Goal: Complete application form: Complete application form

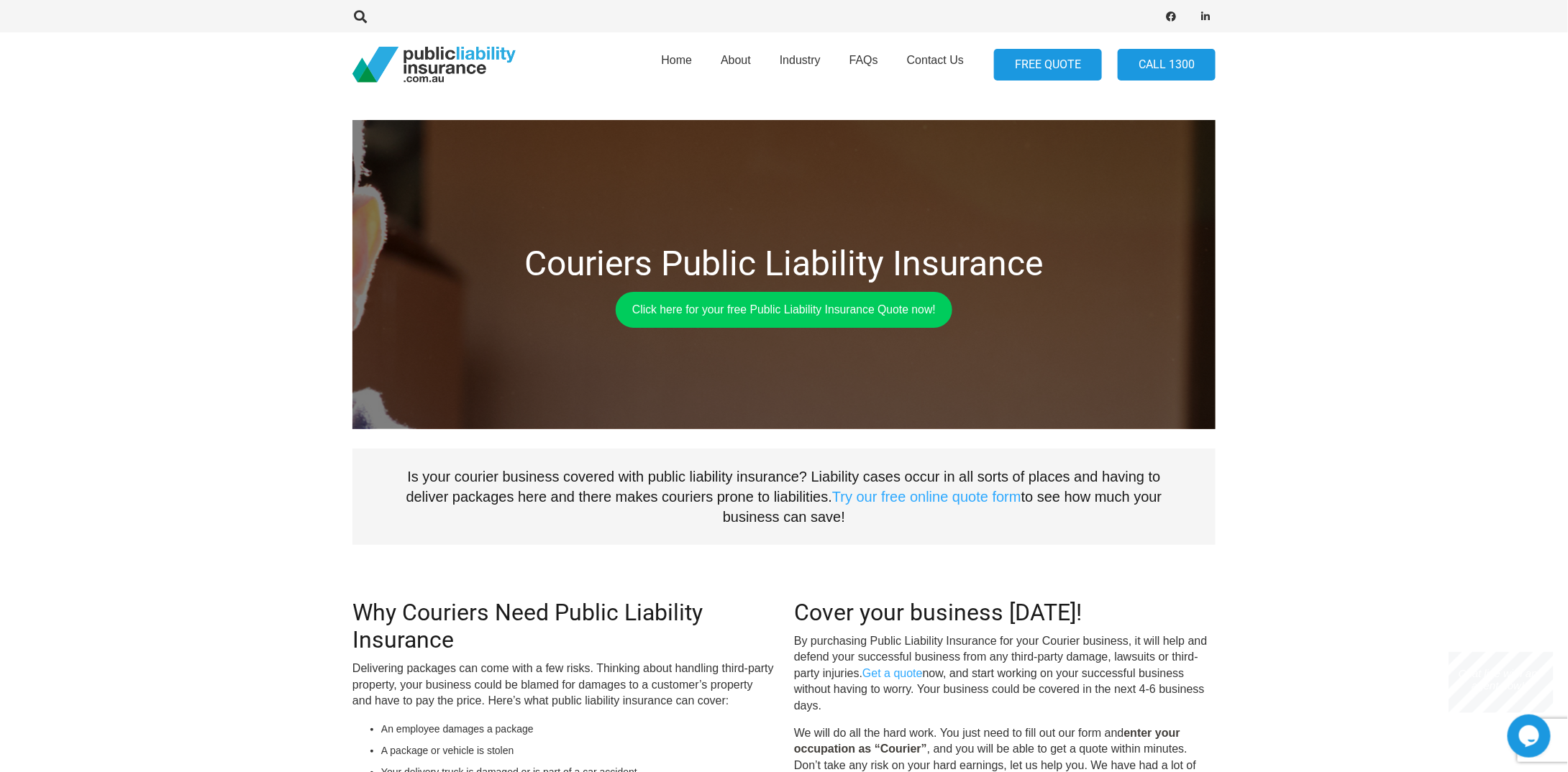
click at [1047, 63] on link "FREE QUOTE" at bounding box center [1048, 65] width 108 height 32
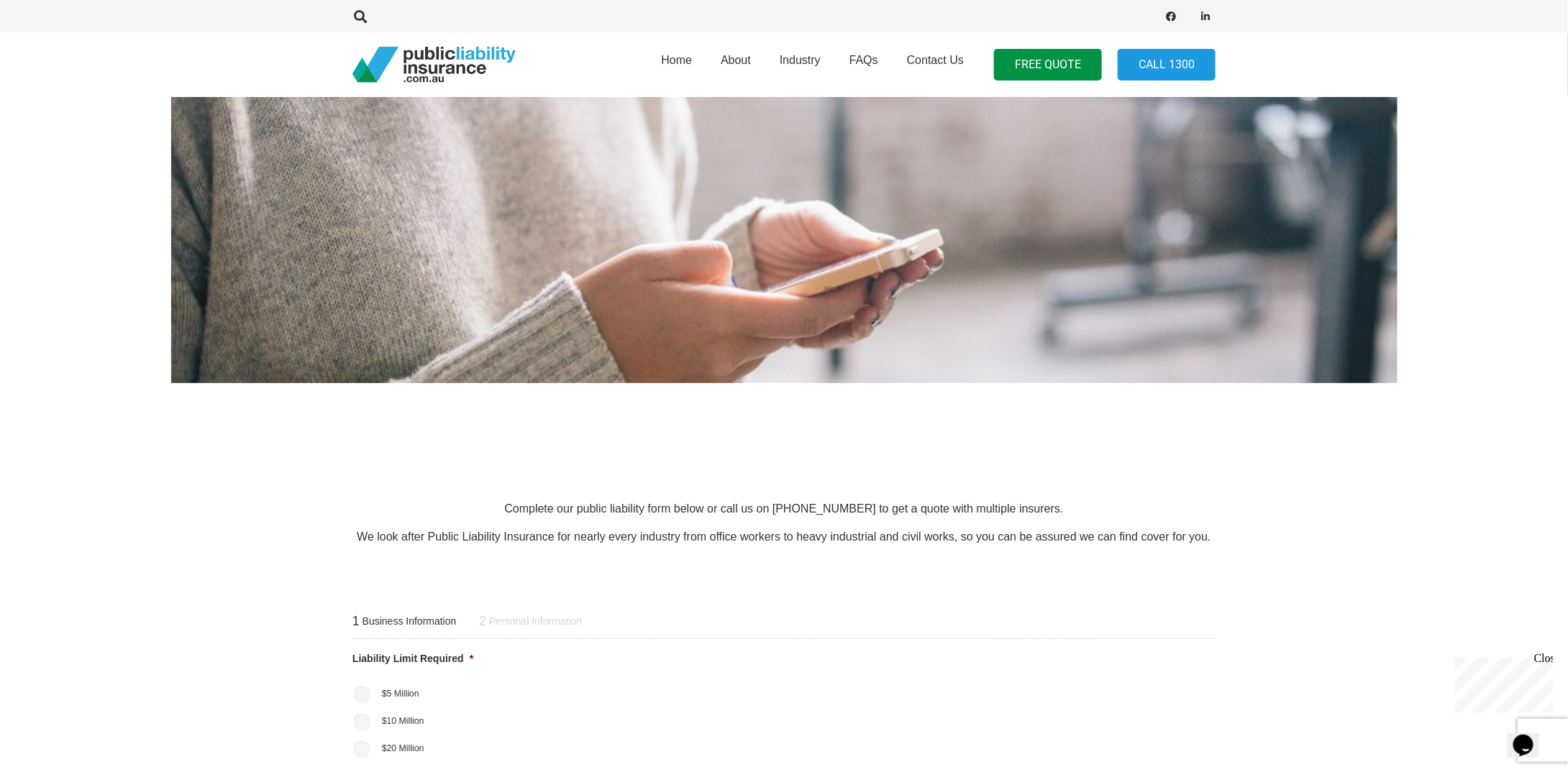
scroll to position [360, 0]
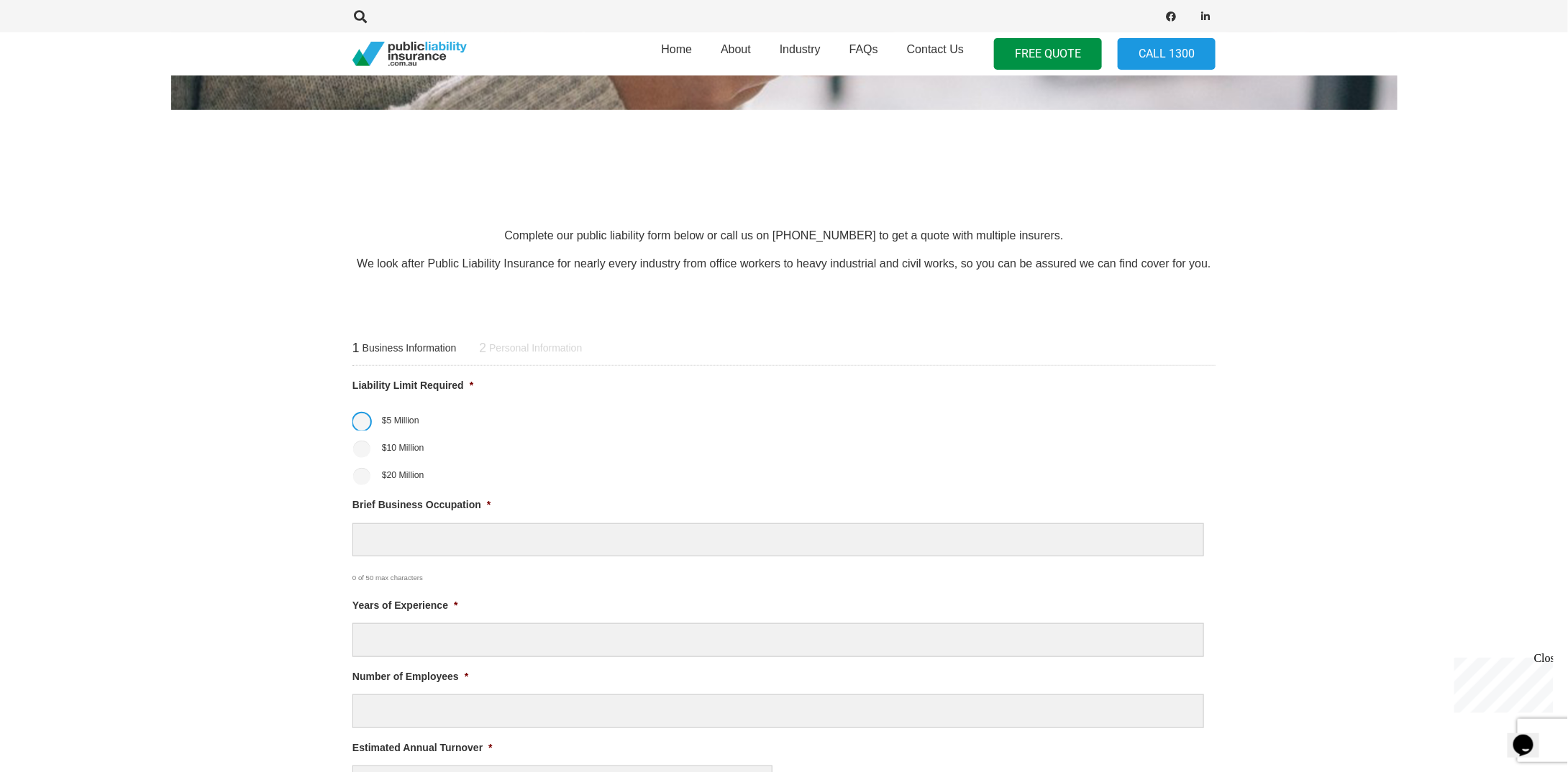
click at [361, 419] on input "$5 Million" at bounding box center [361, 422] width 17 height 17
radio input "true"
click at [423, 547] on input "Brief Business Occupation *" at bounding box center [778, 540] width 852 height 34
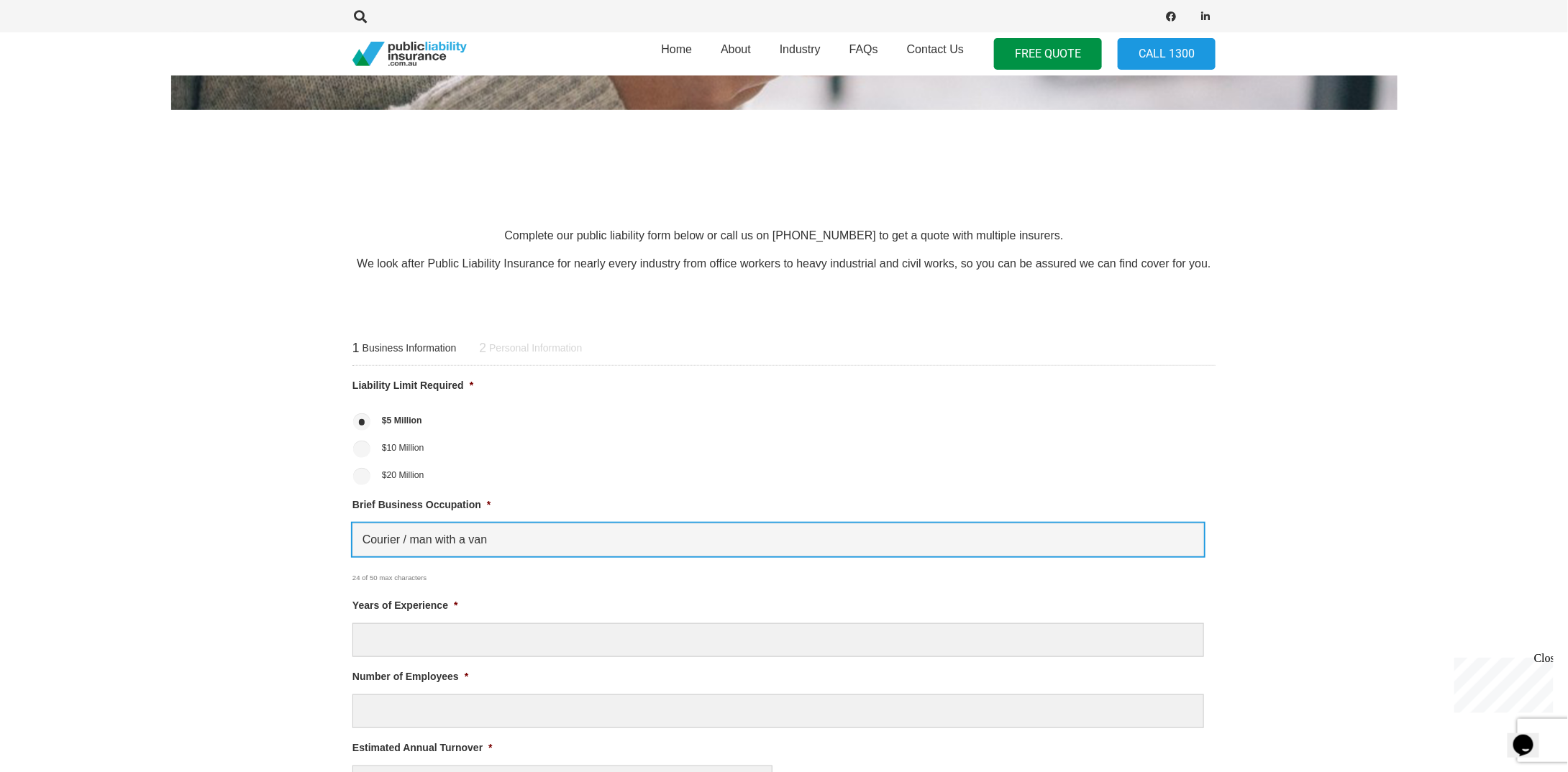
type input "Courier / man with a van"
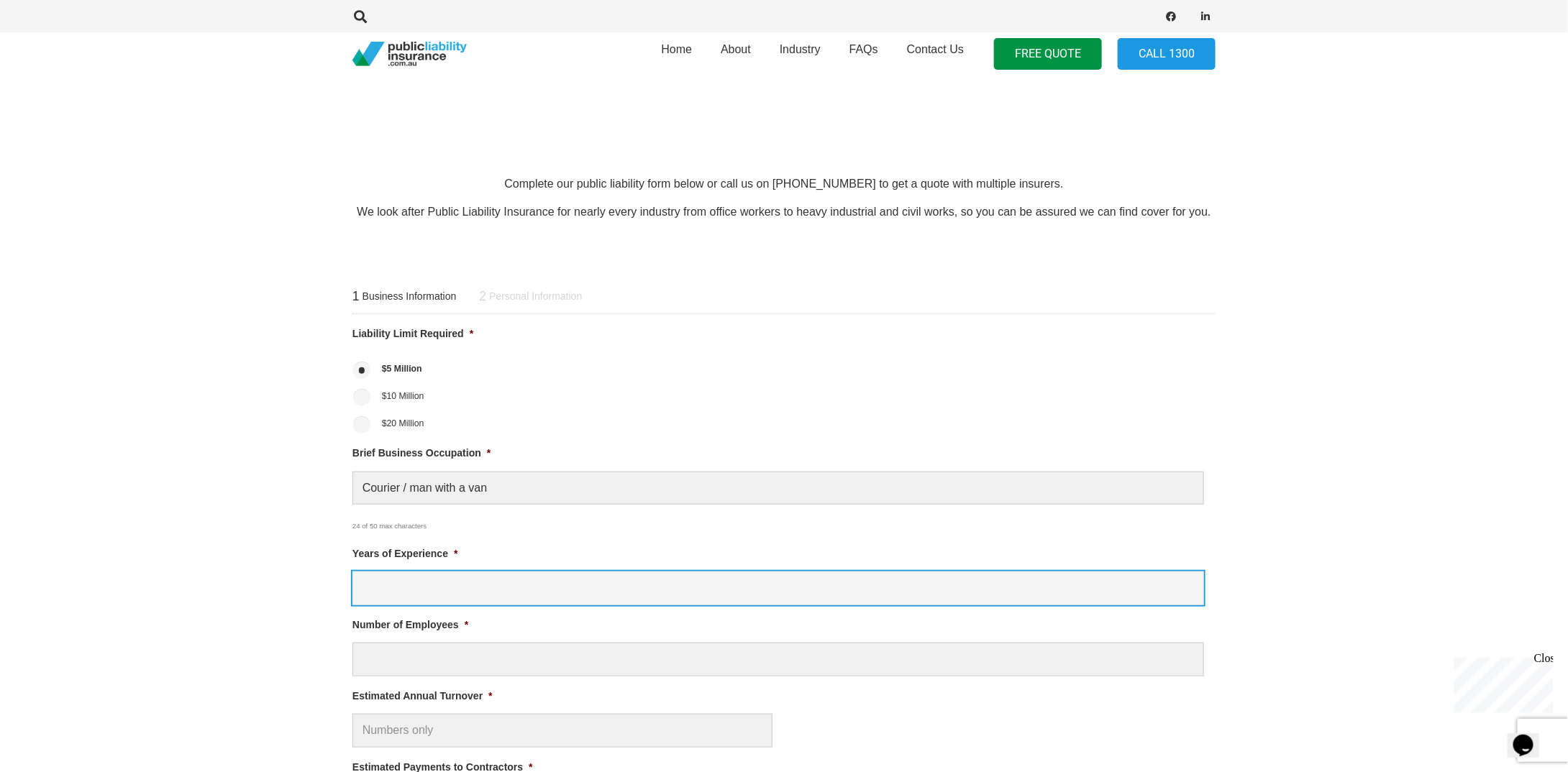
scroll to position [576, 0]
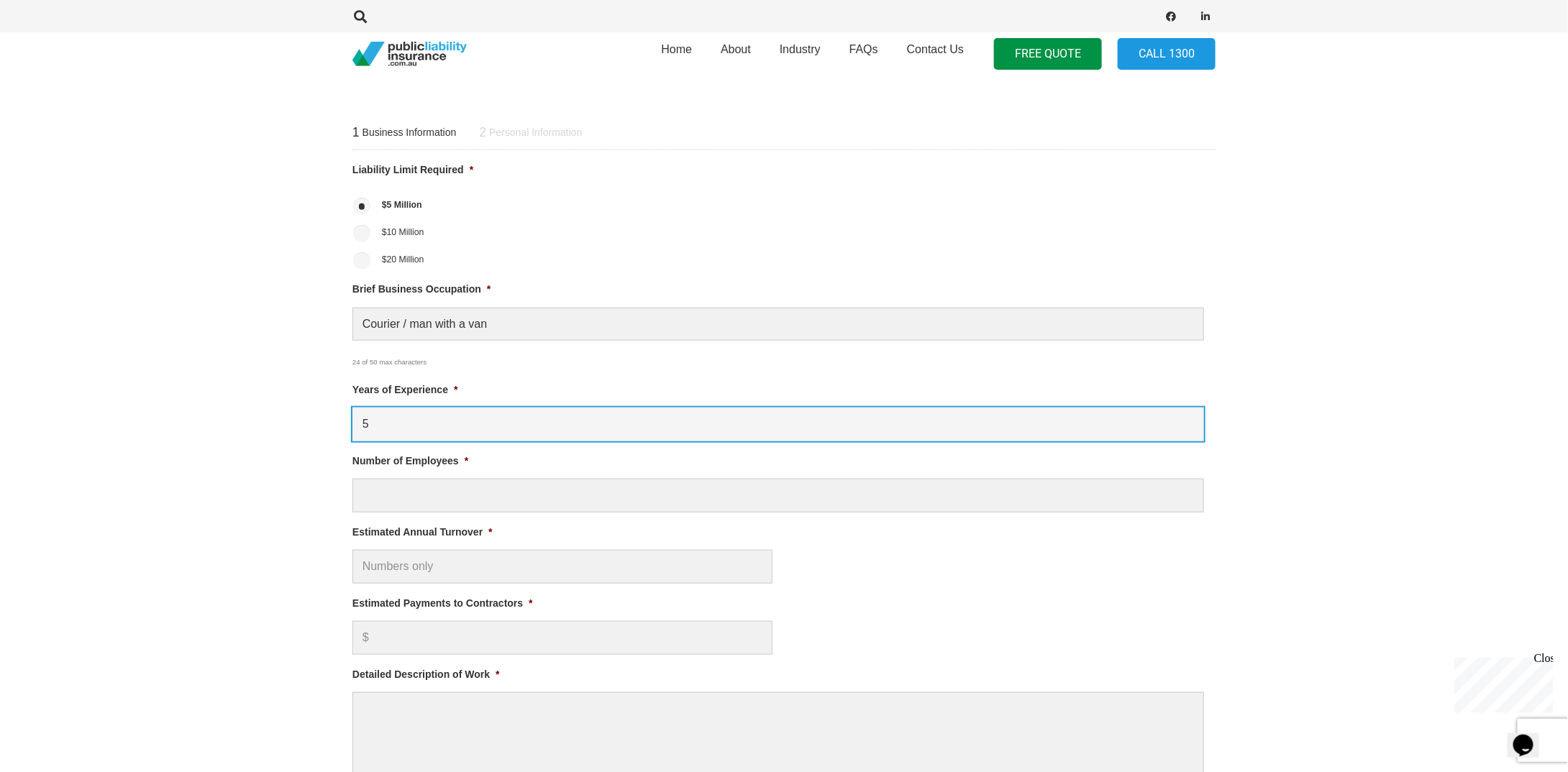
type input "5"
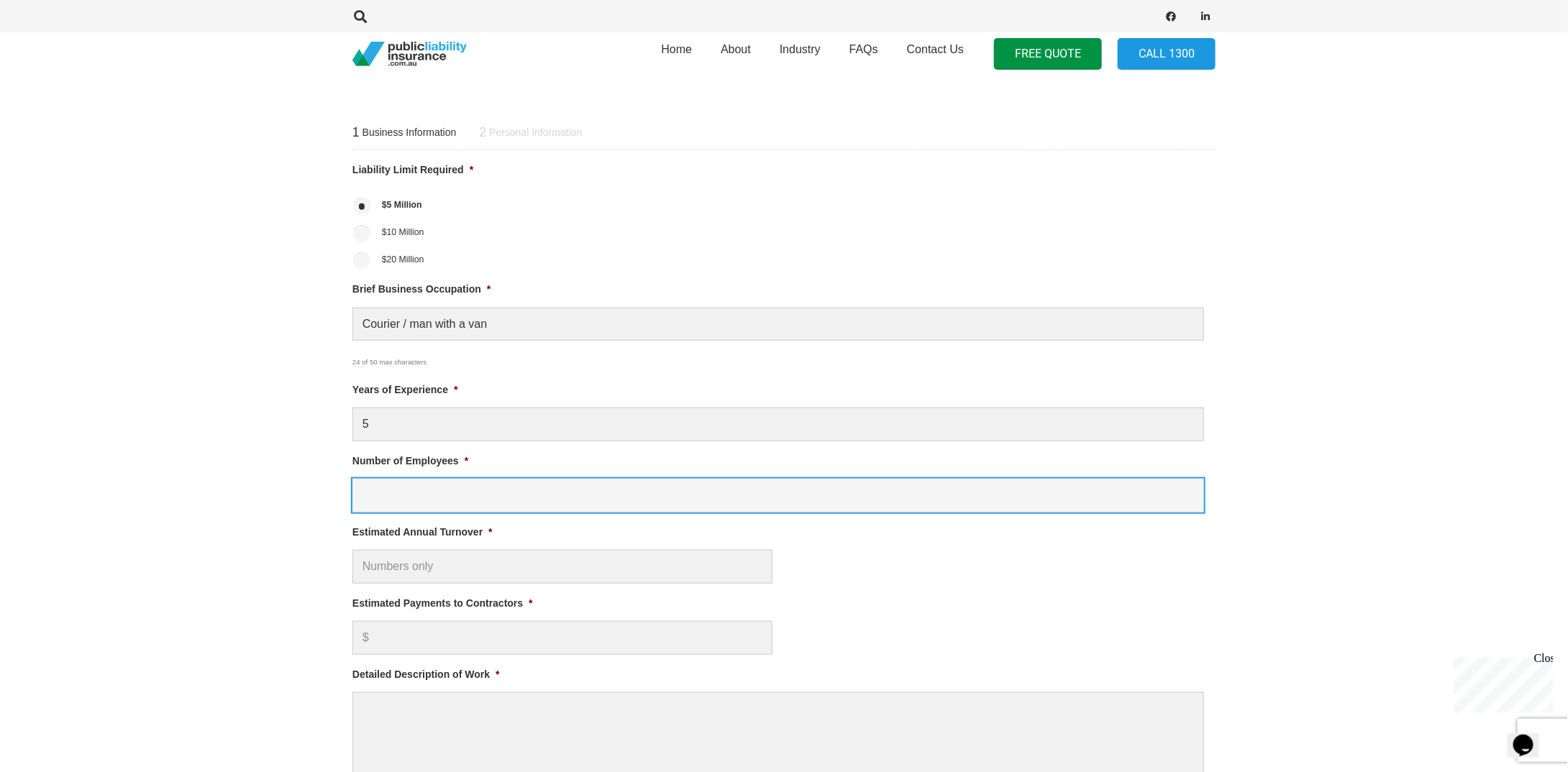
click at [420, 503] on input "Number of Employees *" at bounding box center [778, 496] width 852 height 34
type input "1"
click at [418, 561] on input "Estimated Annual Turnover *" at bounding box center [562, 567] width 420 height 34
type input "$ 60,000.00"
click at [441, 641] on input "Estimated Payments to Contractors *" at bounding box center [562, 638] width 420 height 34
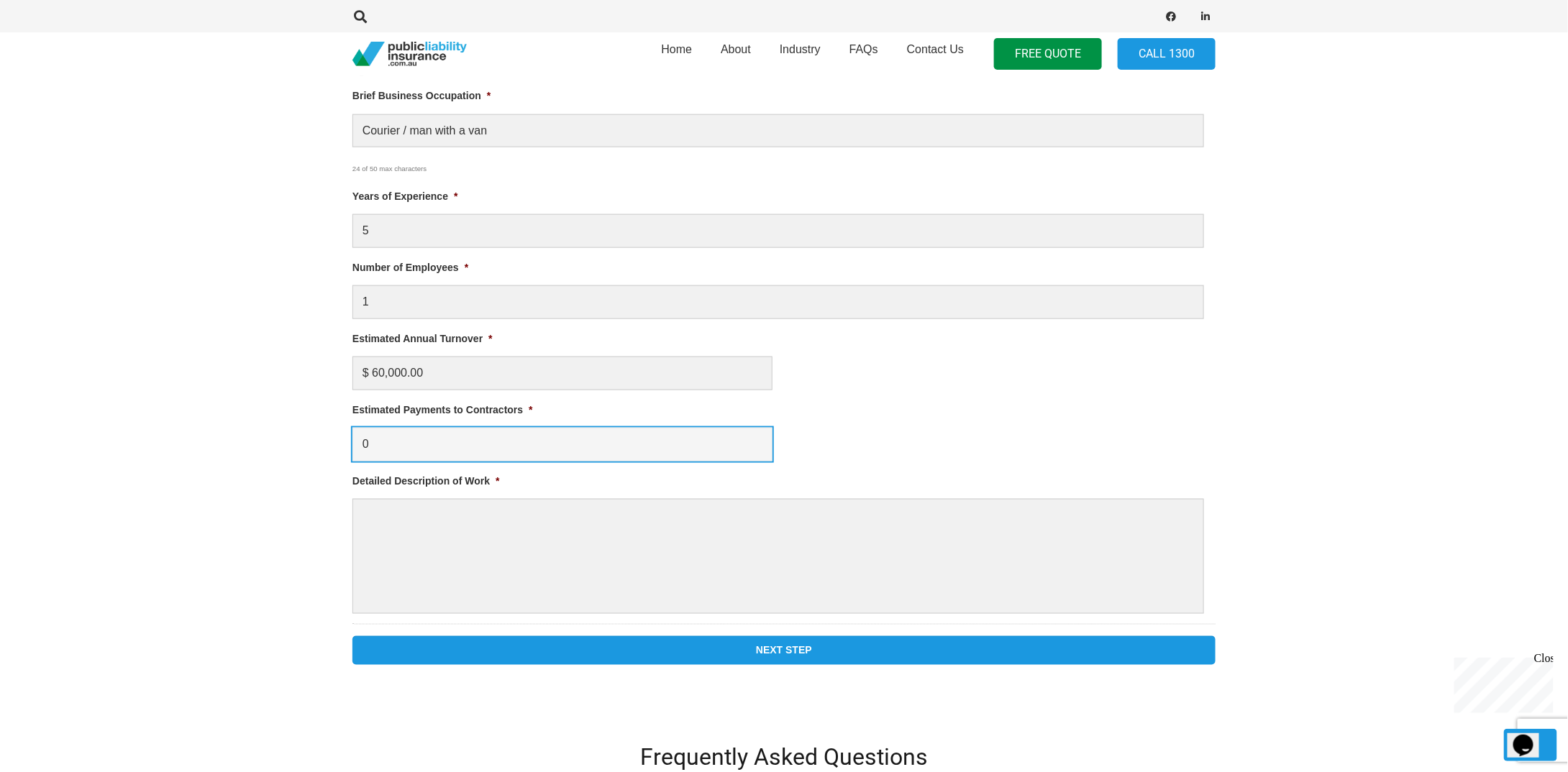
scroll to position [791, 0]
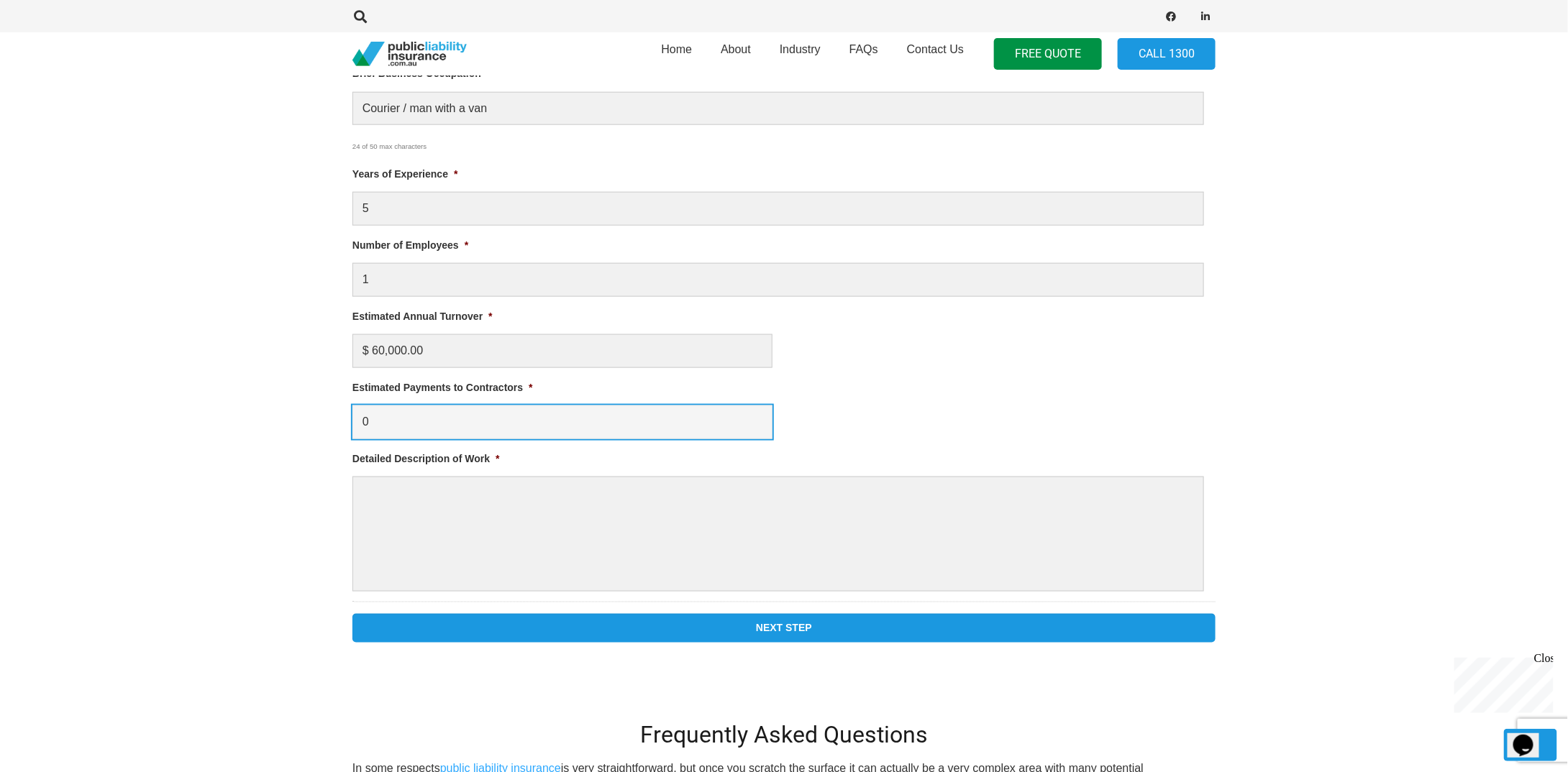
type input "0"
click at [434, 496] on textarea "Detailed Description of Work *" at bounding box center [778, 534] width 852 height 115
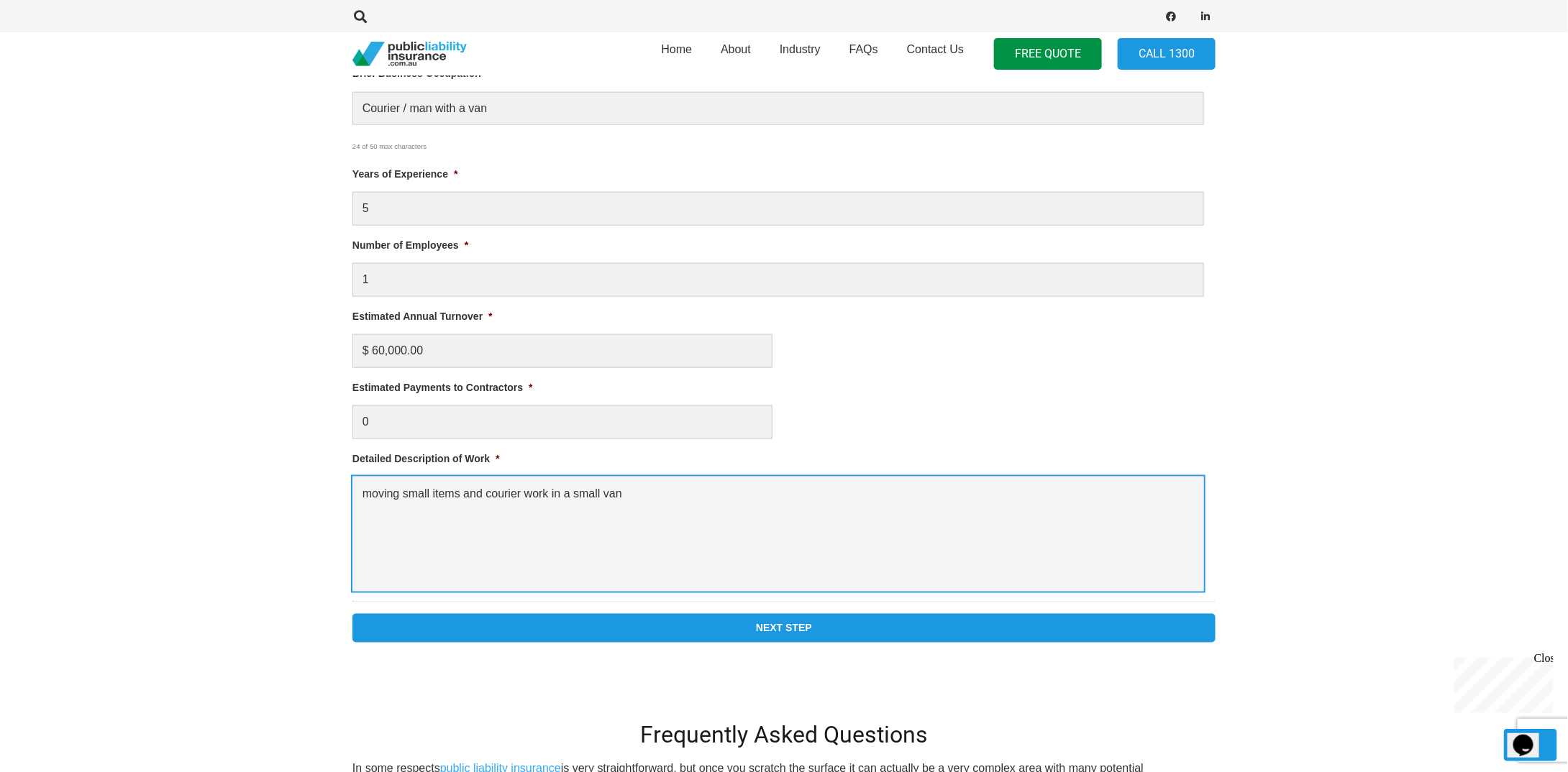
type textarea "moving small items and courier work in a small van"
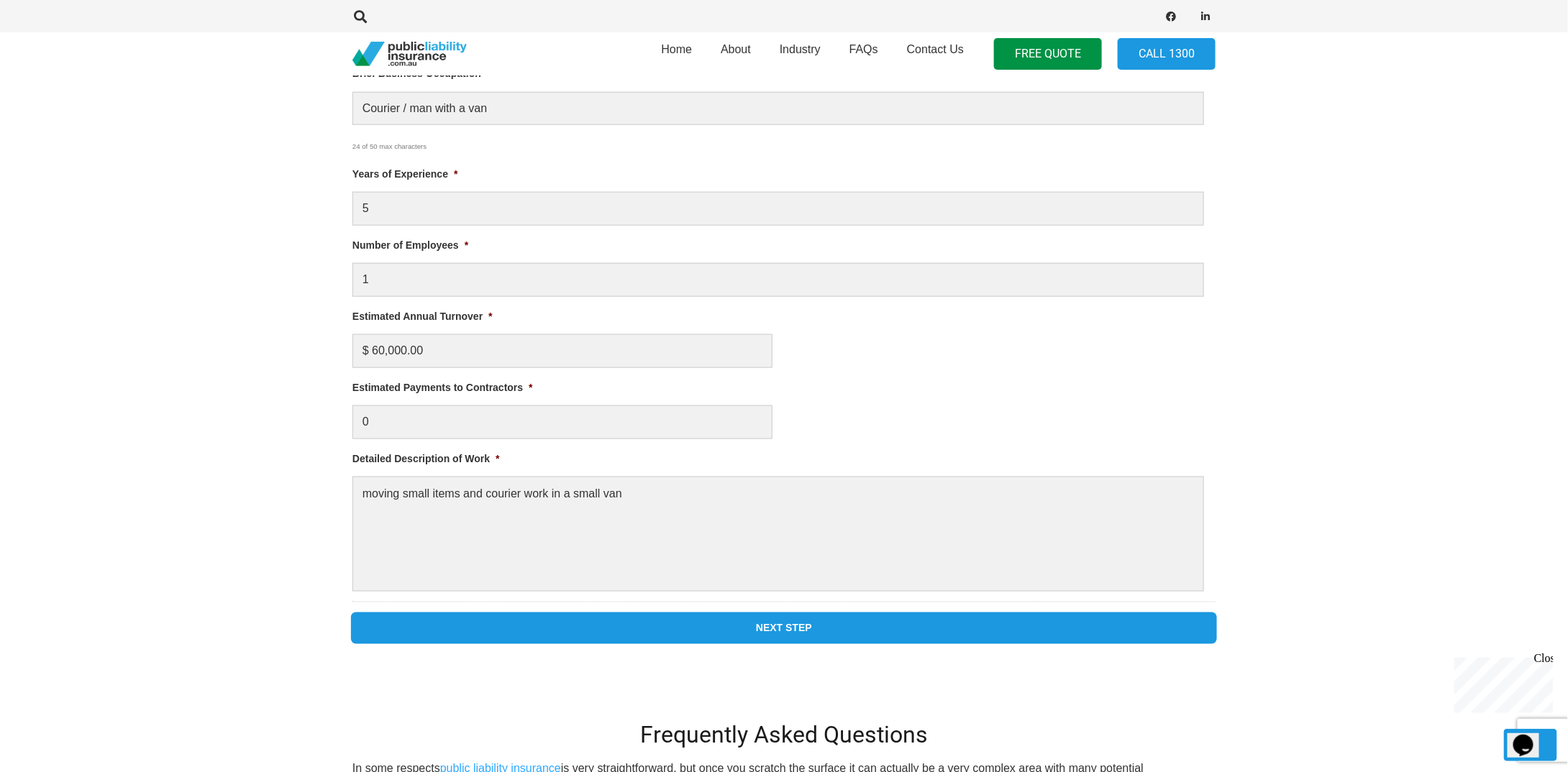
click at [805, 631] on input "Next Step" at bounding box center [784, 628] width 863 height 29
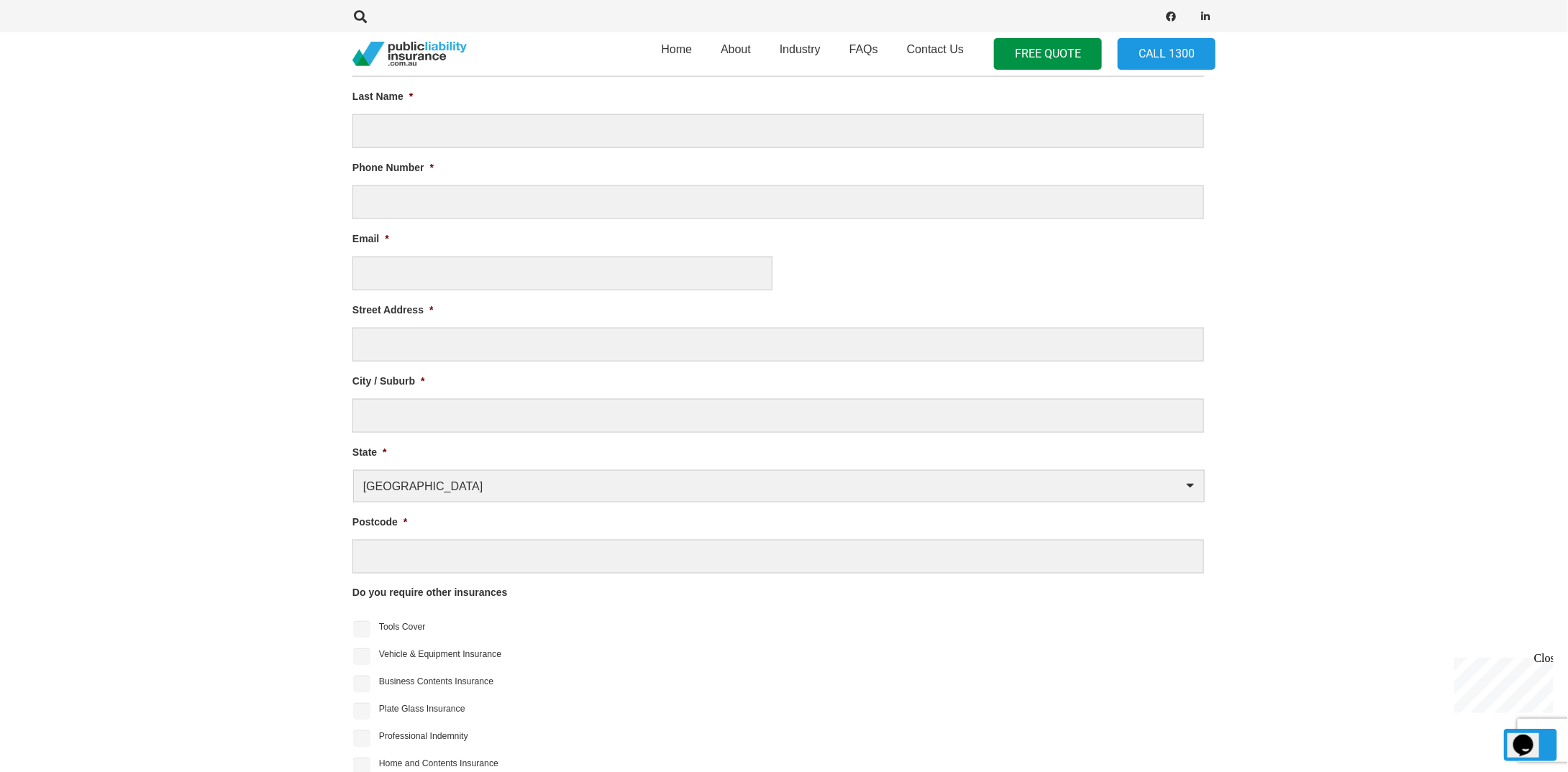
scroll to position [617, 0]
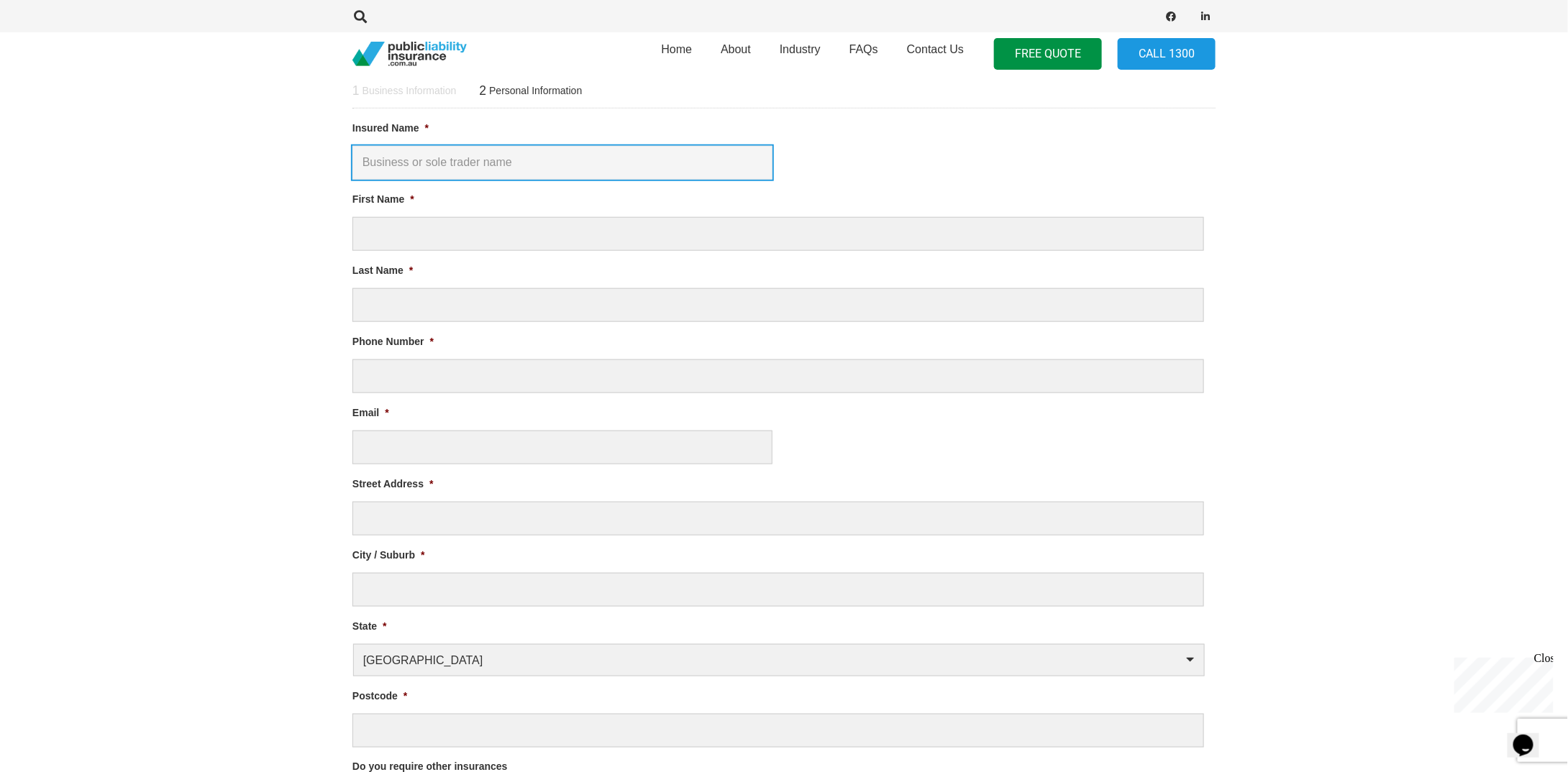
click at [395, 162] on input "Insured Name *" at bounding box center [562, 163] width 420 height 34
type input "[PERSON_NAME]"
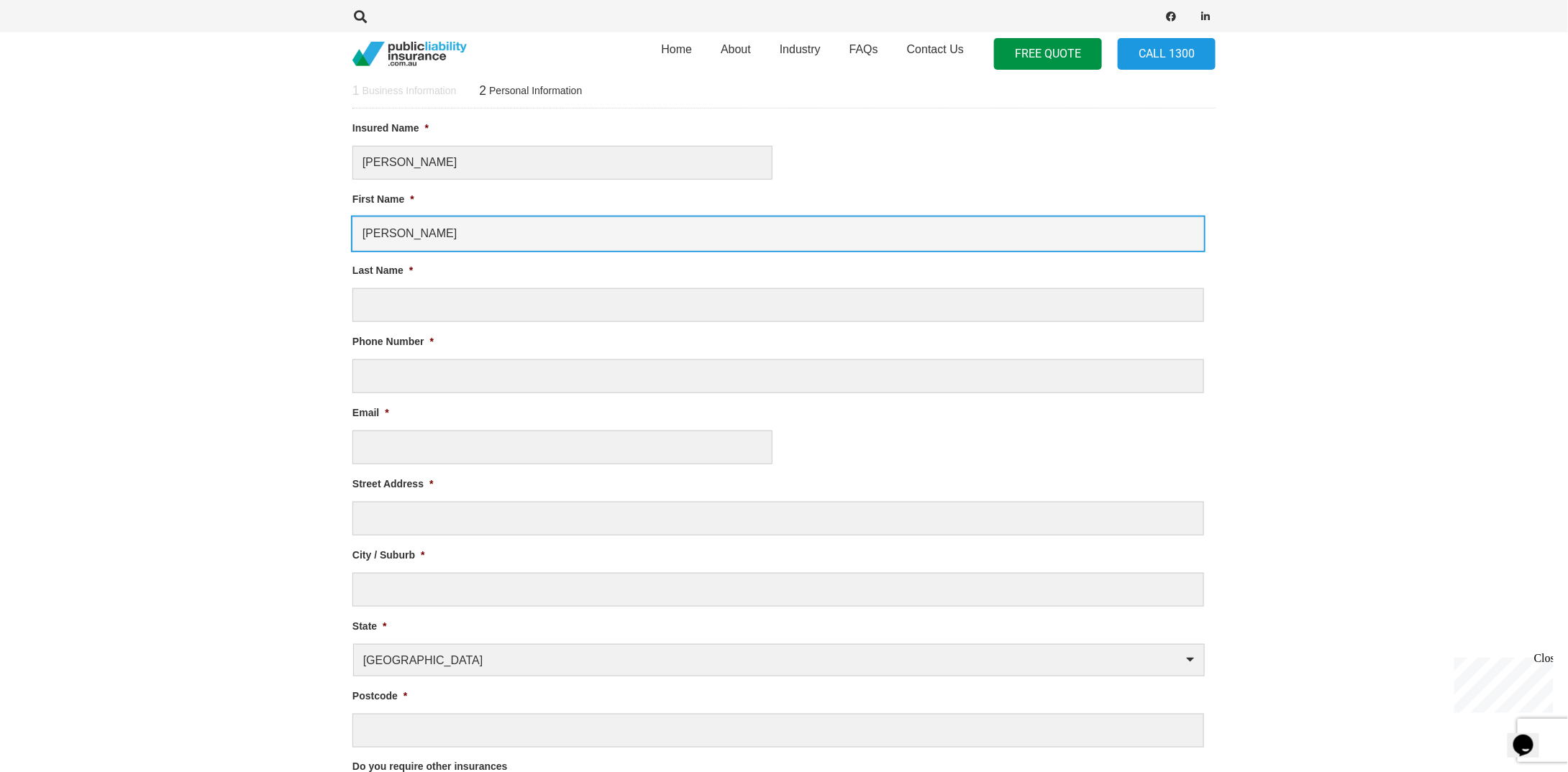
type input "[PERSON_NAME]"
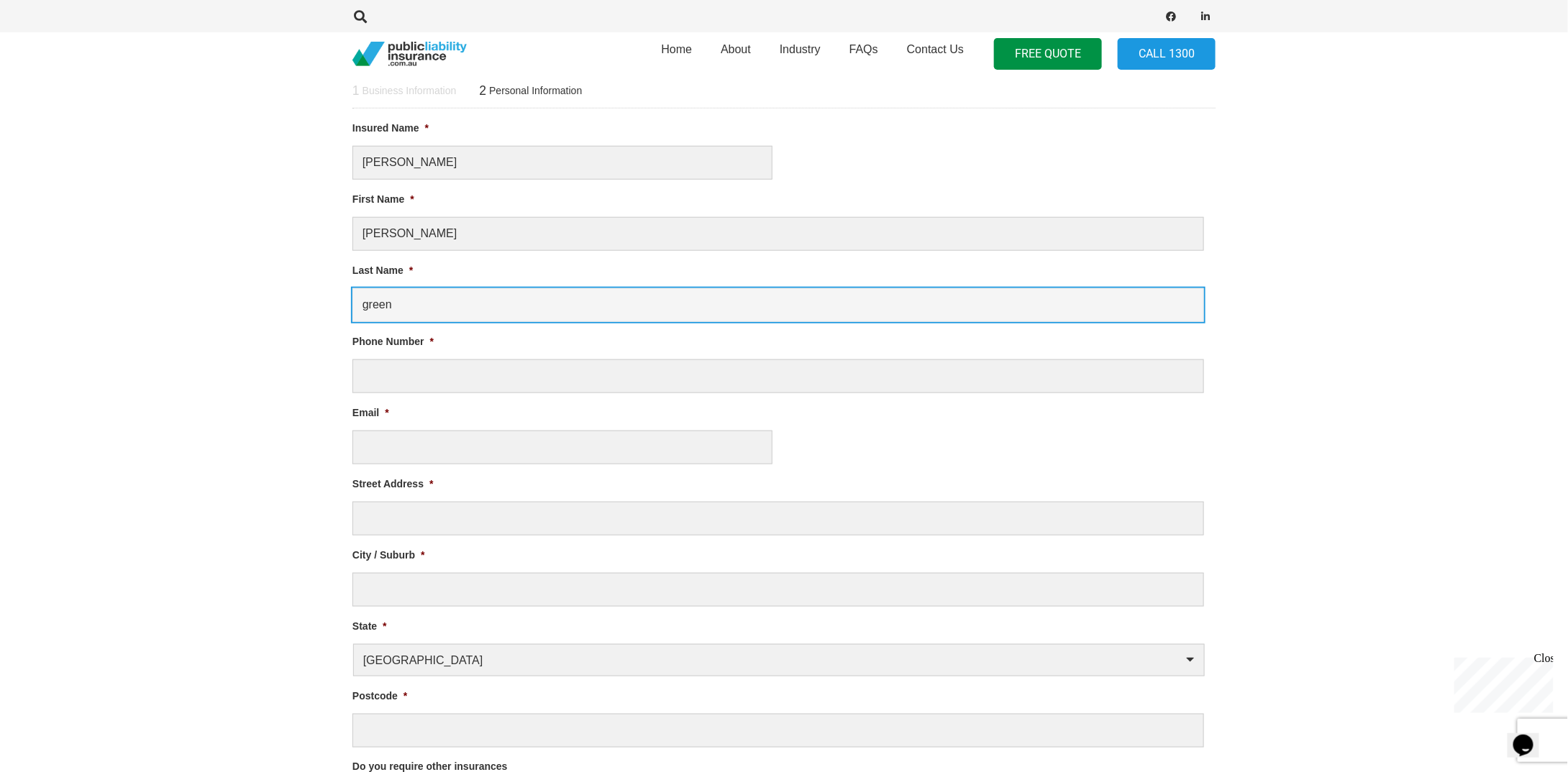
type input "green"
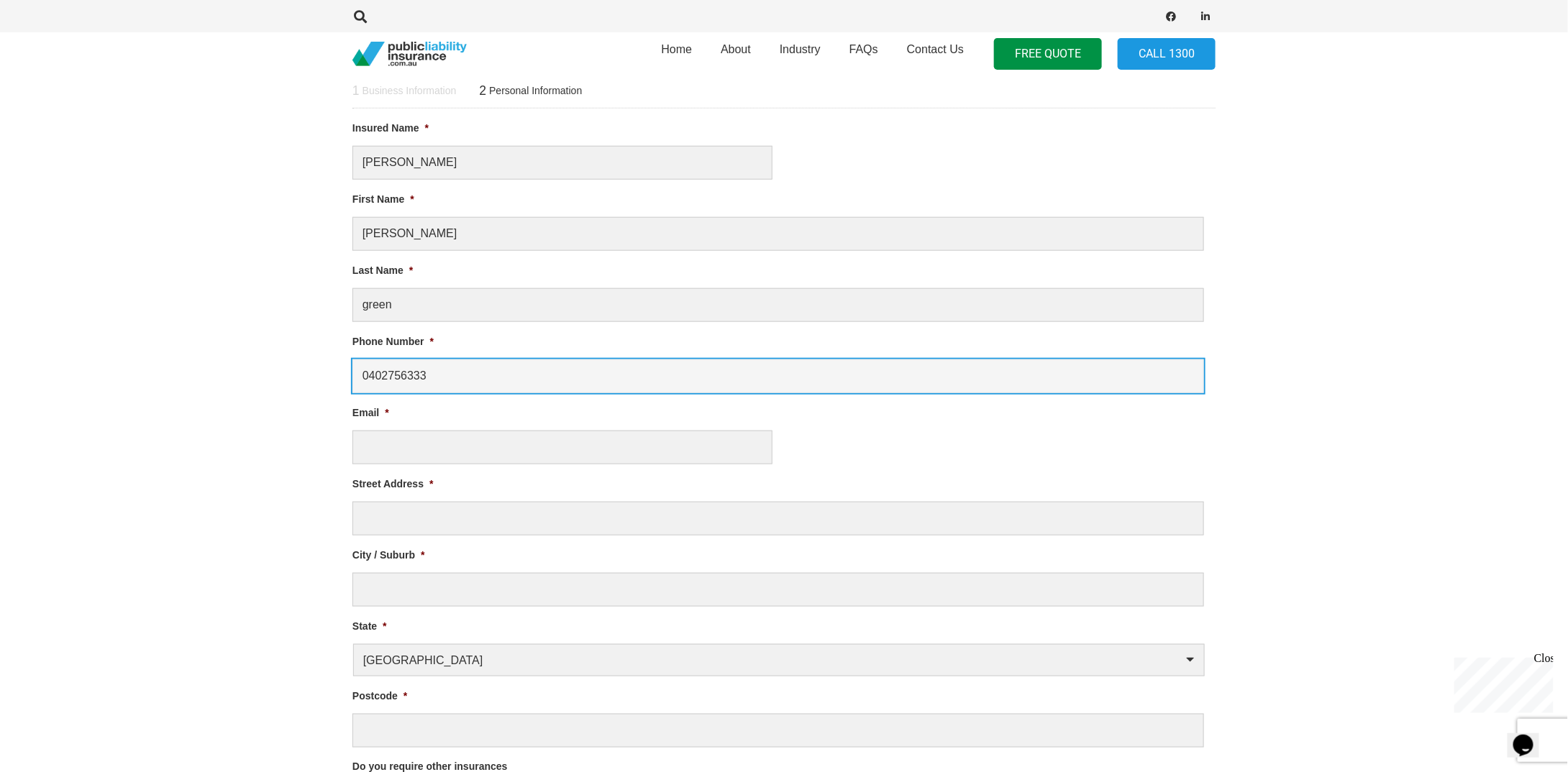
type input "0402756333"
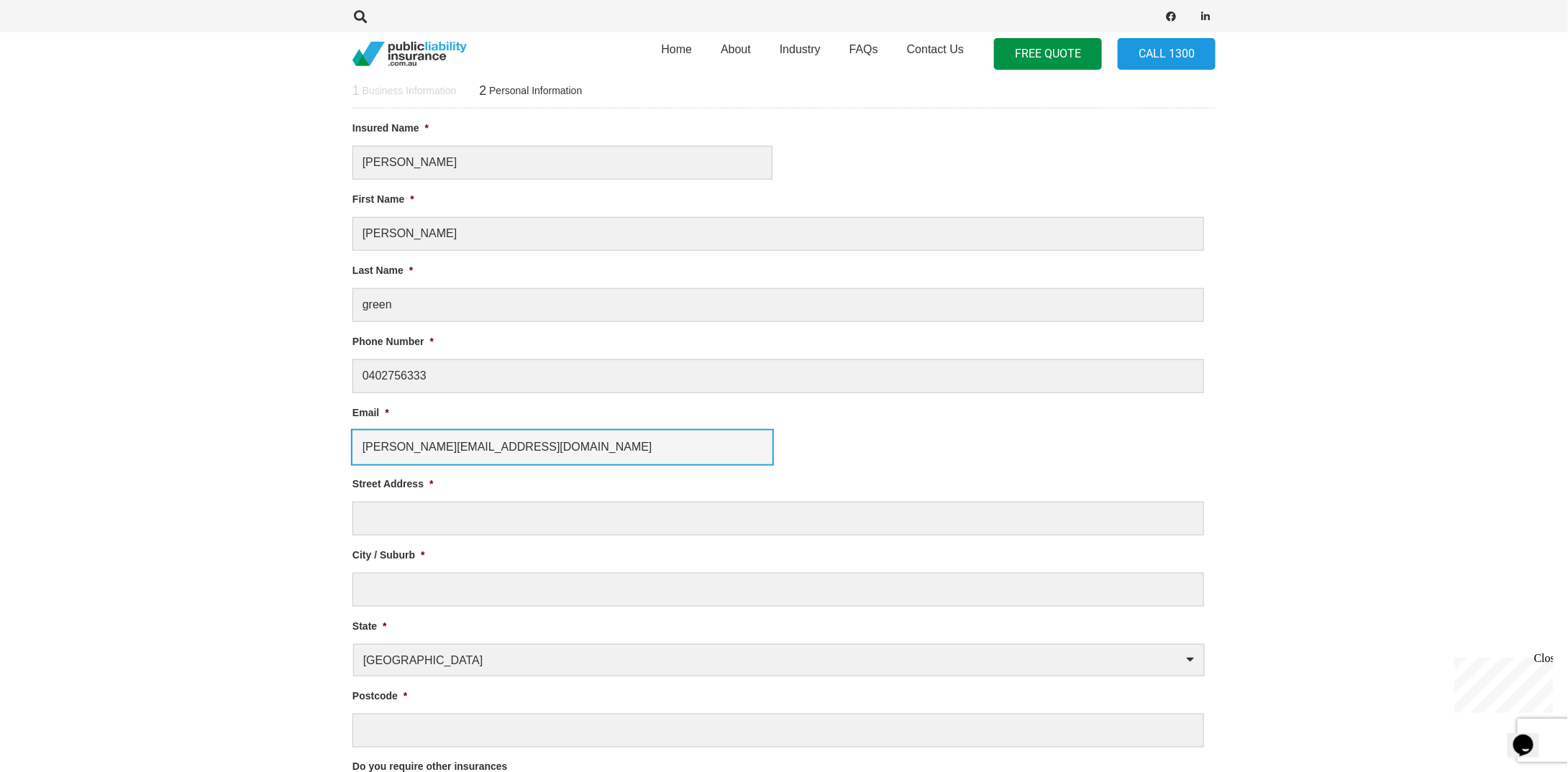
type input "[PERSON_NAME][EMAIL_ADDRESS][DOMAIN_NAME]"
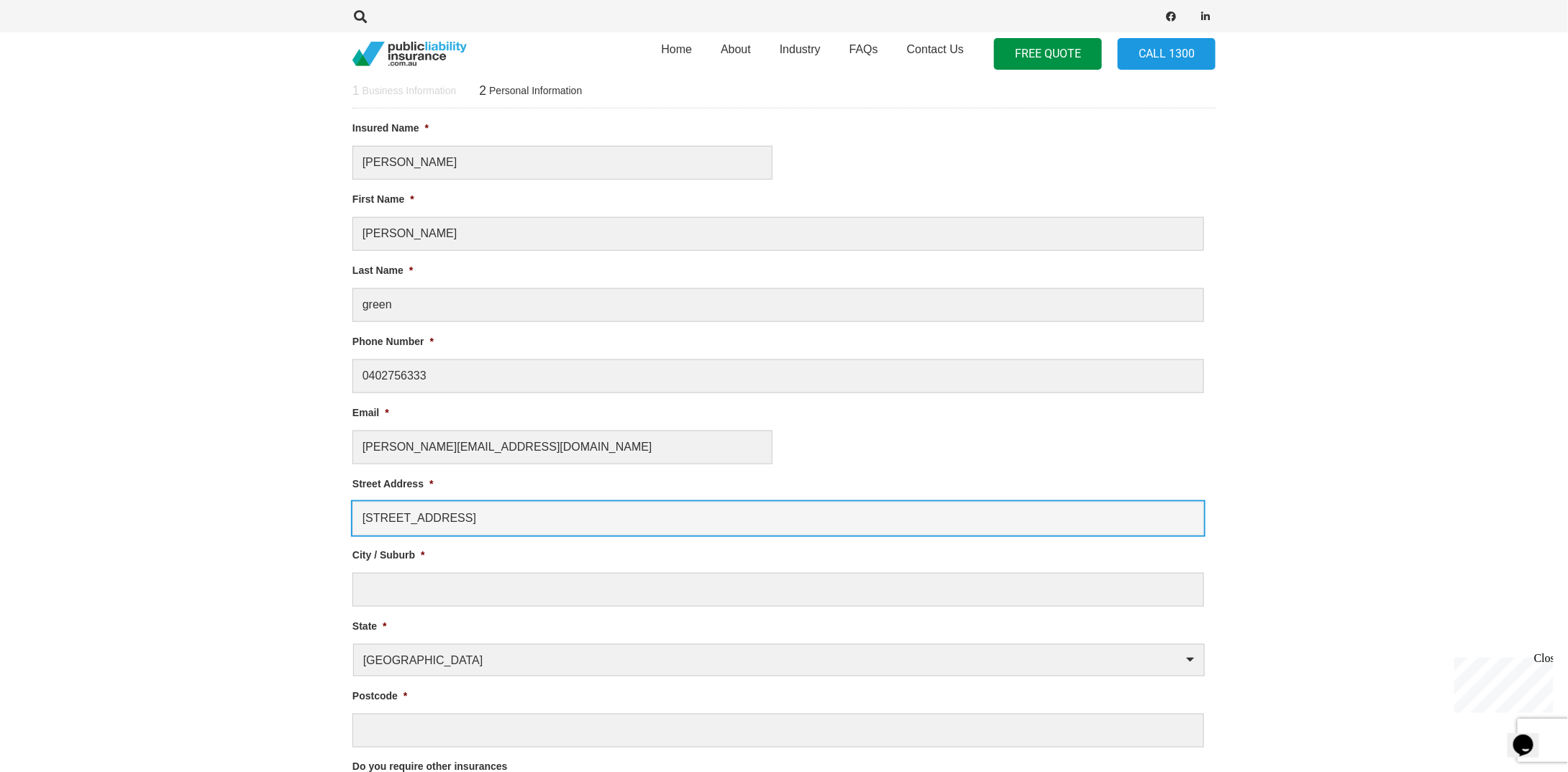
type input "[STREET_ADDRESS]"
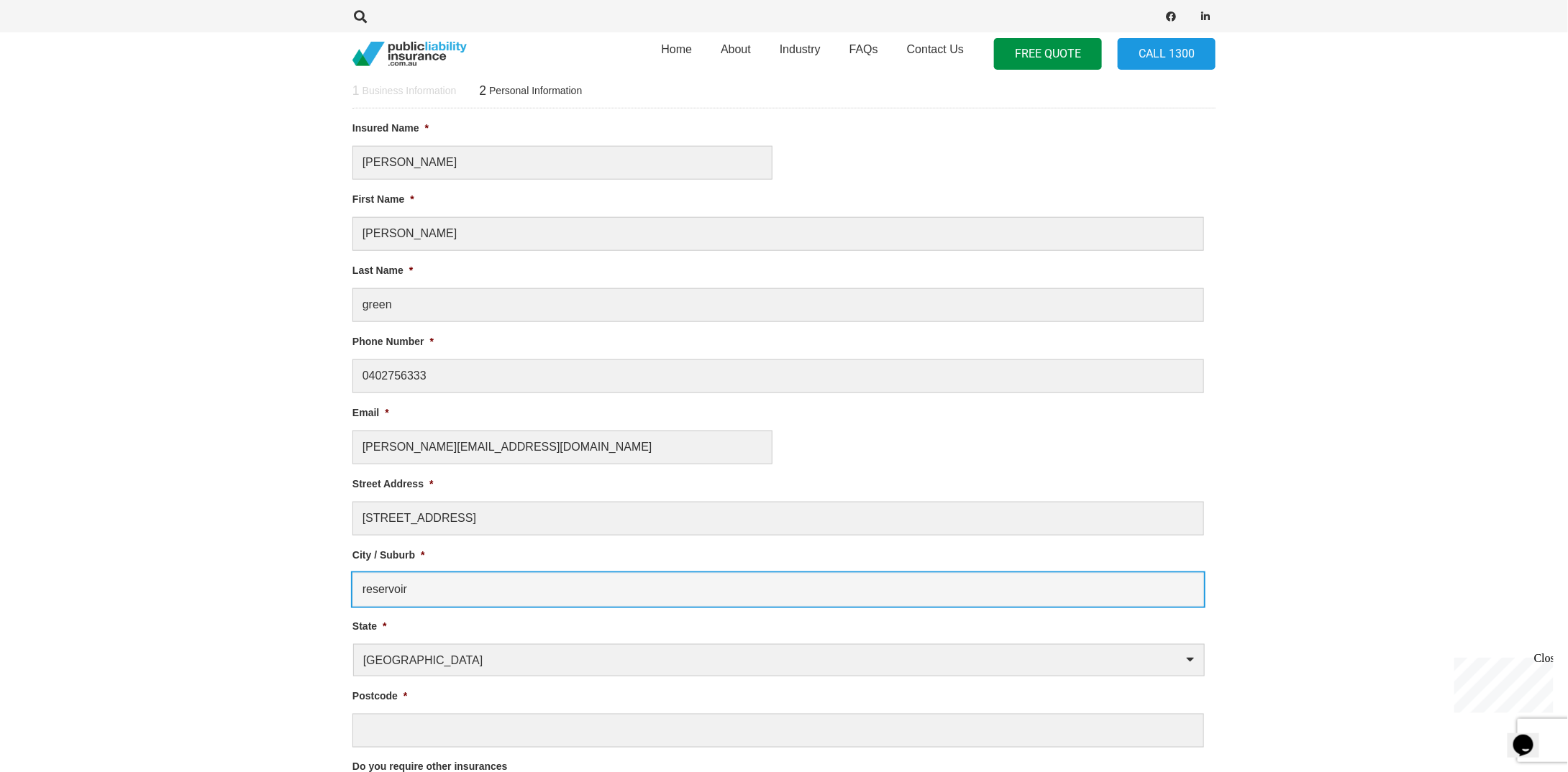
type input "reservoir"
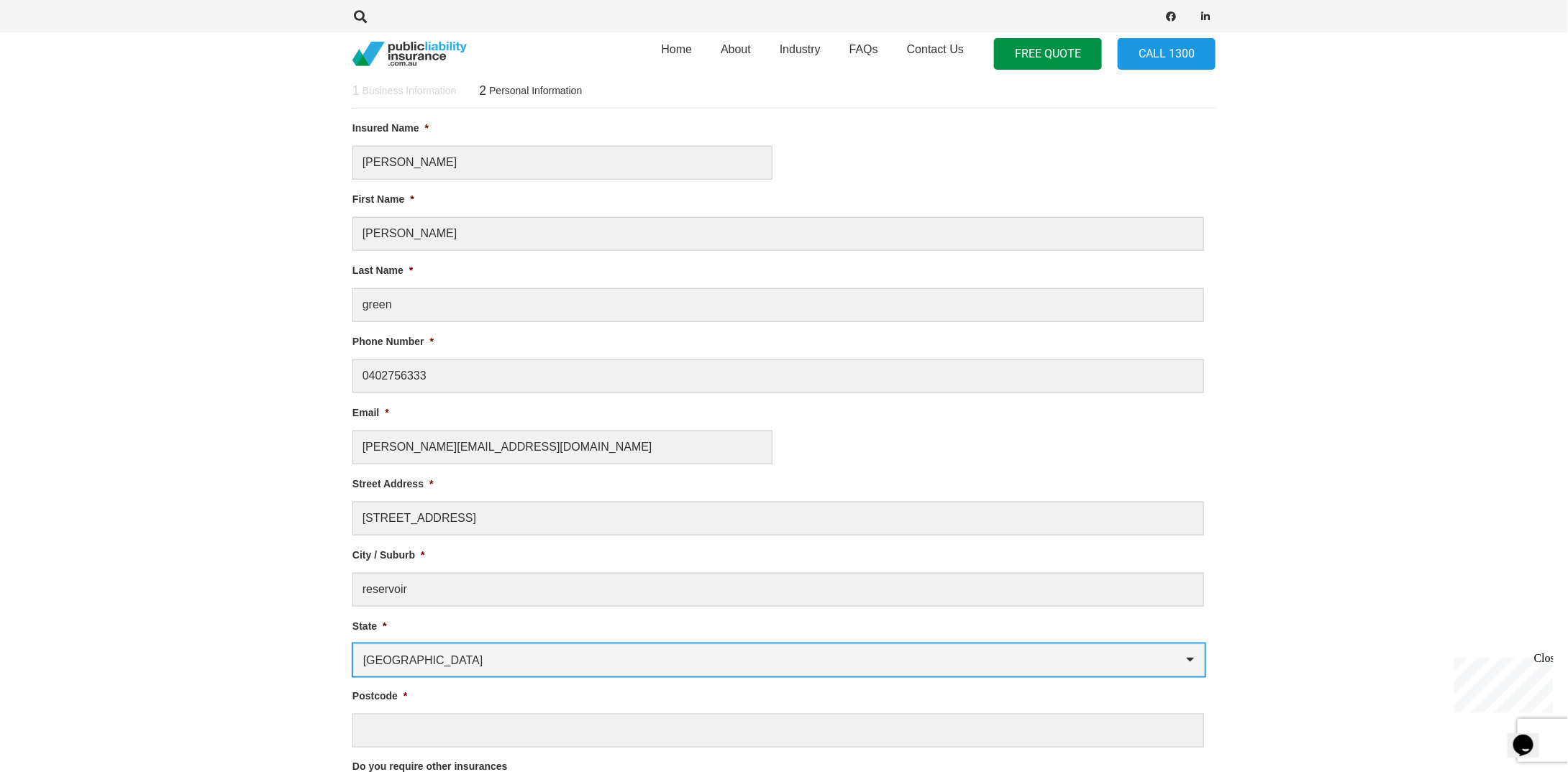
select select "Victoria"
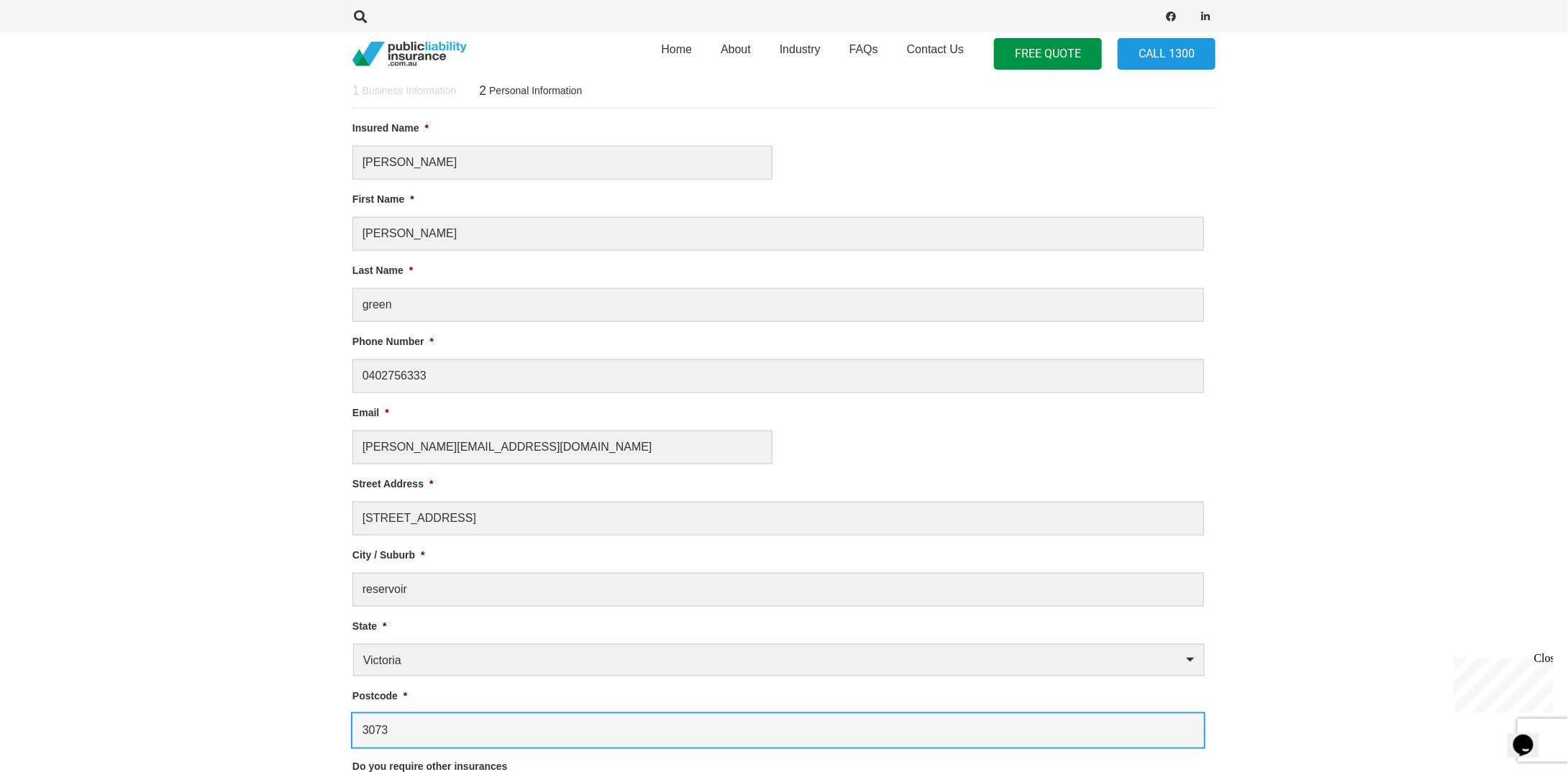
type input "3073"
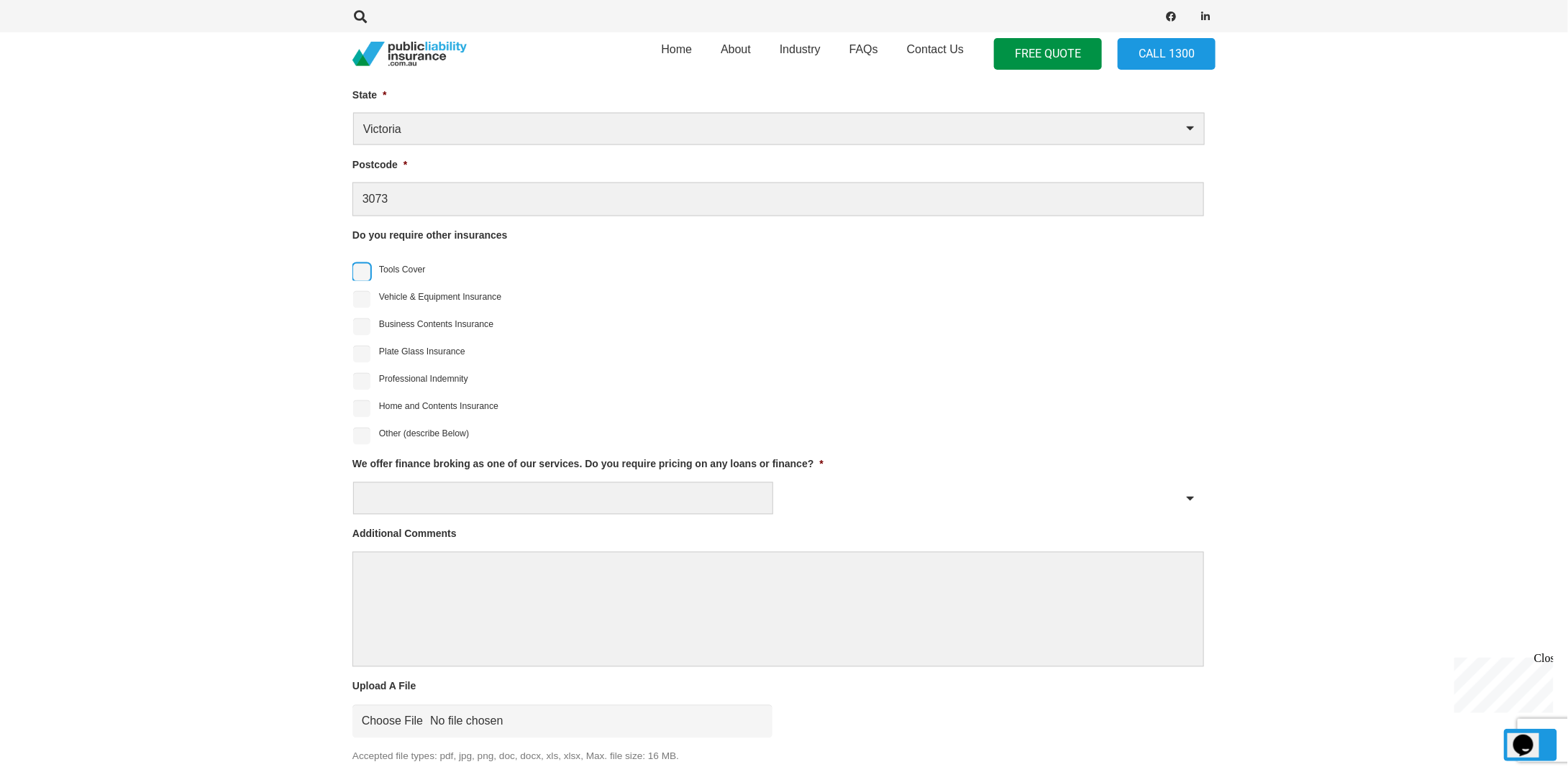
scroll to position [1175, 0]
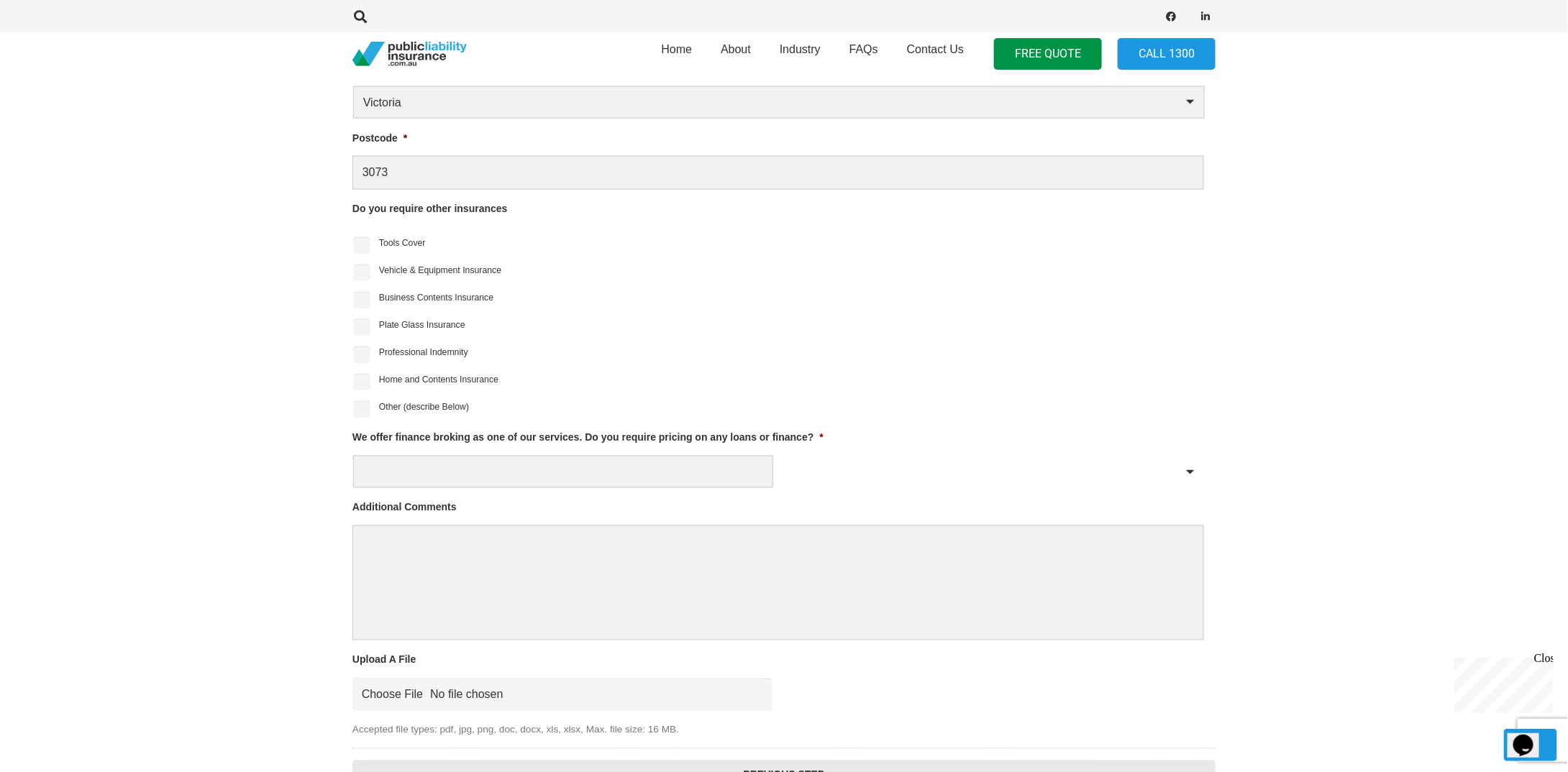
click at [1185, 466] on div "Yes No" at bounding box center [778, 472] width 852 height 32
click at [419, 467] on select "Yes No" at bounding box center [563, 472] width 420 height 32
select select "No"
click at [353, 456] on select "Yes No" at bounding box center [563, 472] width 420 height 32
click at [241, 497] on section "1 Business Information 2 Personal Information Liability Limit Required * $5 Mil…" at bounding box center [784, 166] width 1568 height 1373
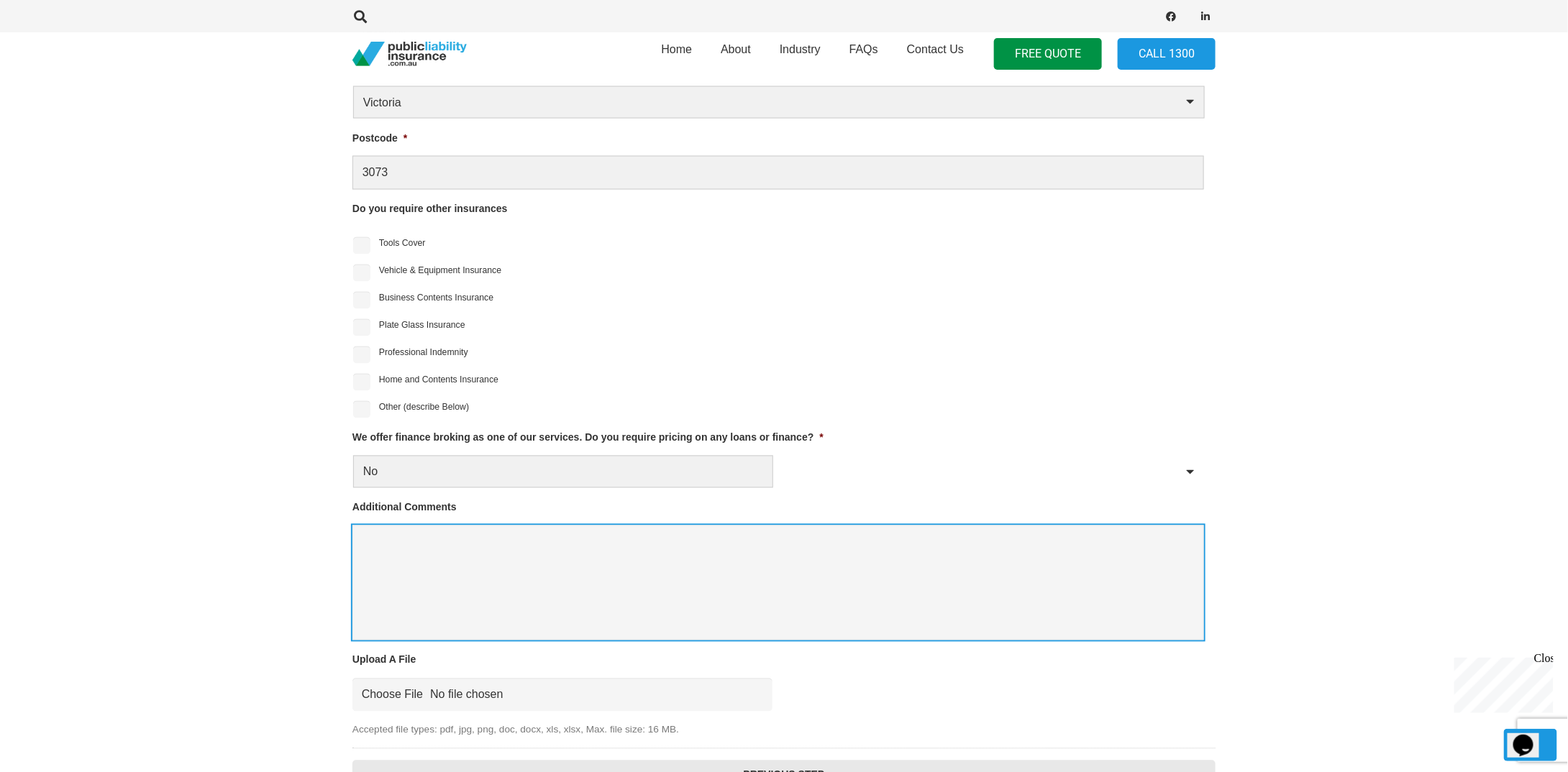
click at [390, 536] on textarea "Additional Comments" at bounding box center [778, 583] width 852 height 115
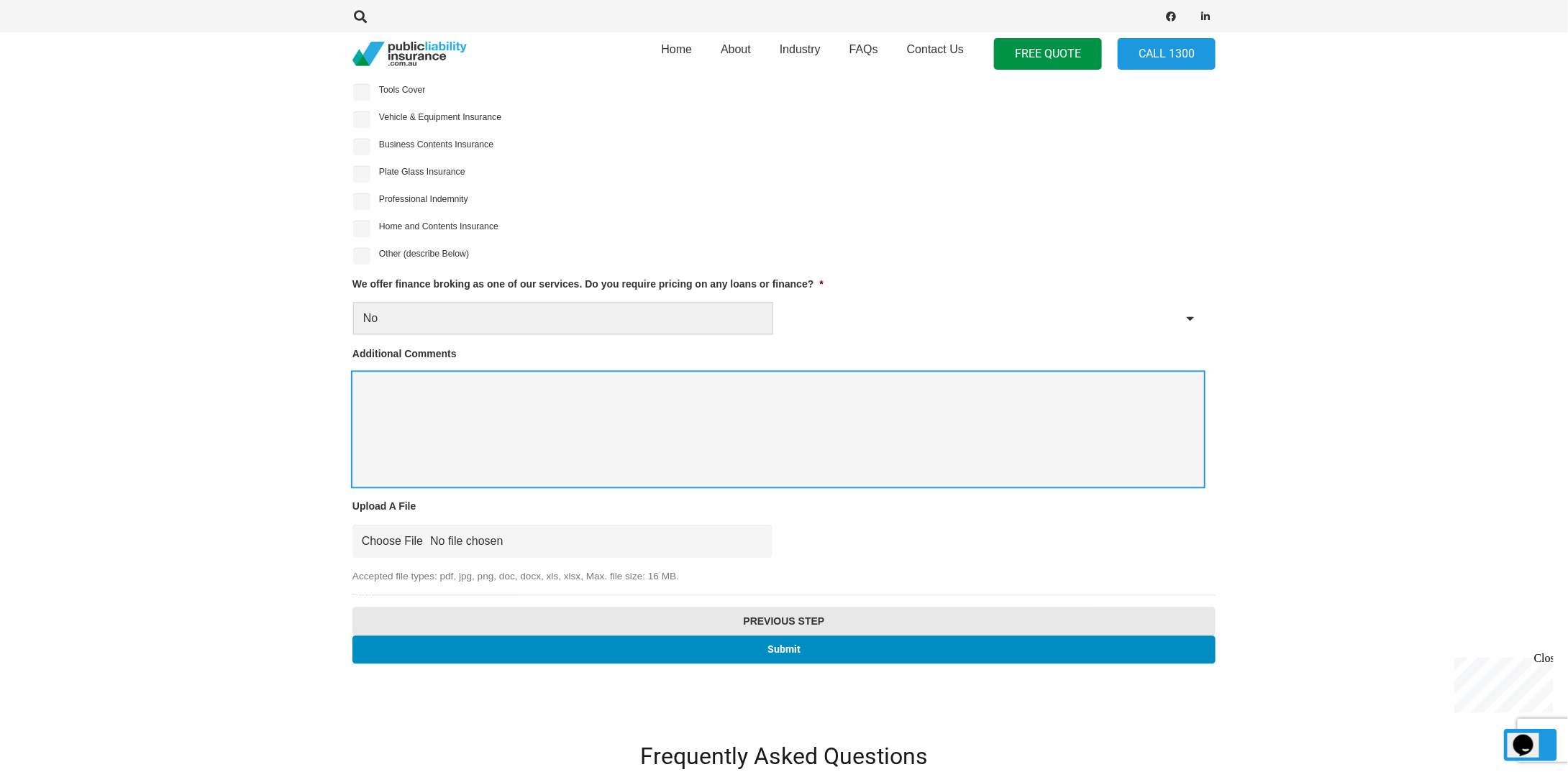
scroll to position [1391, 0]
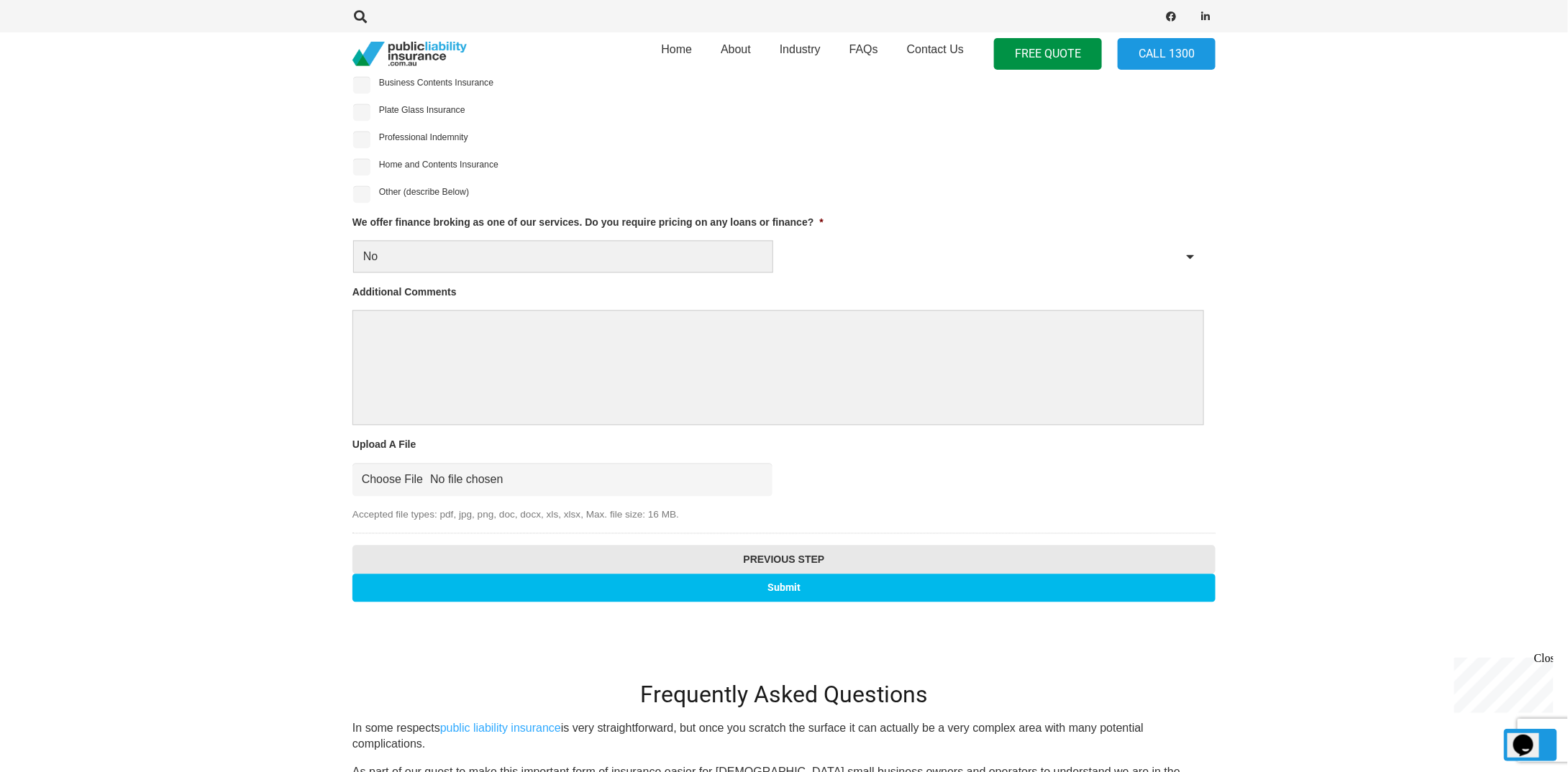
click at [784, 584] on input "Submit" at bounding box center [784, 588] width 863 height 28
